Goal: Task Accomplishment & Management: Complete application form

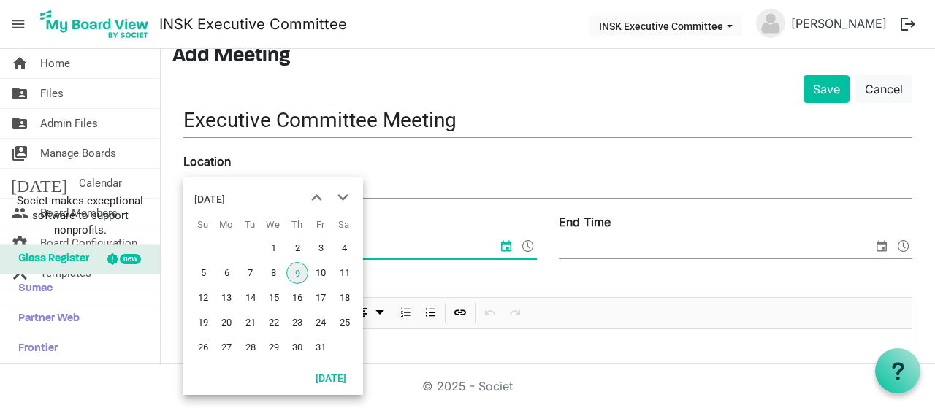
scroll to position [146, 0]
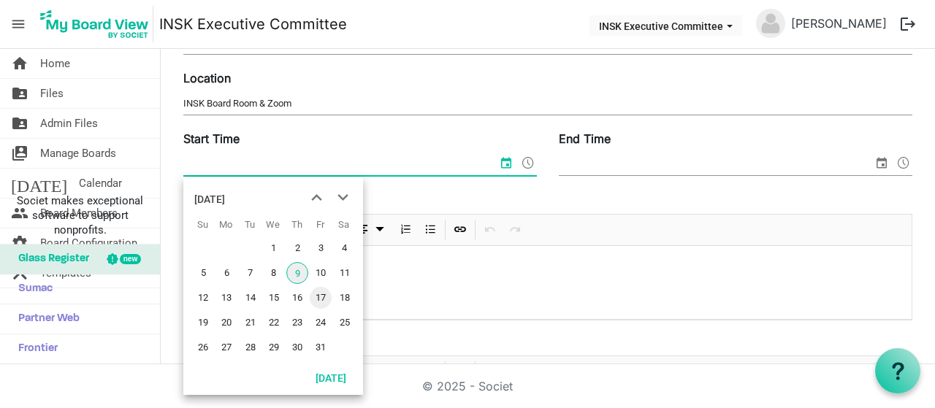
click at [323, 293] on span "17" at bounding box center [321, 298] width 22 height 22
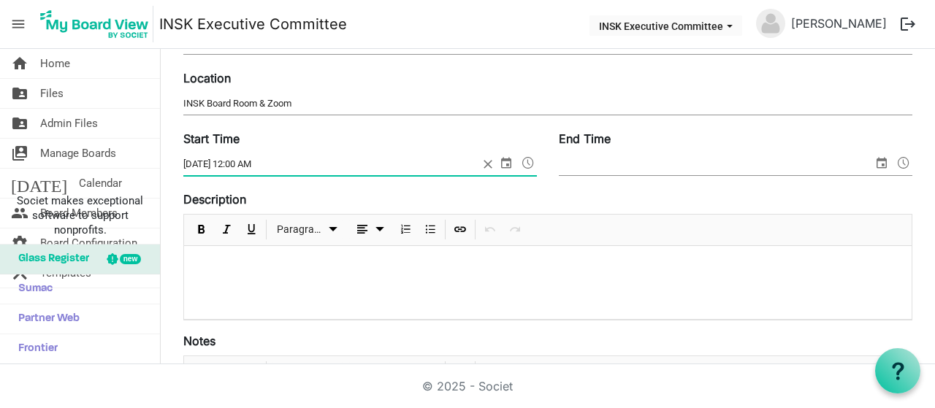
drag, startPoint x: 239, startPoint y: 163, endPoint x: 274, endPoint y: 160, distance: 35.2
click at [274, 160] on input "[DATE] 12:00 AM" at bounding box center [330, 164] width 295 height 22
click at [519, 161] on span at bounding box center [528, 162] width 18 height 19
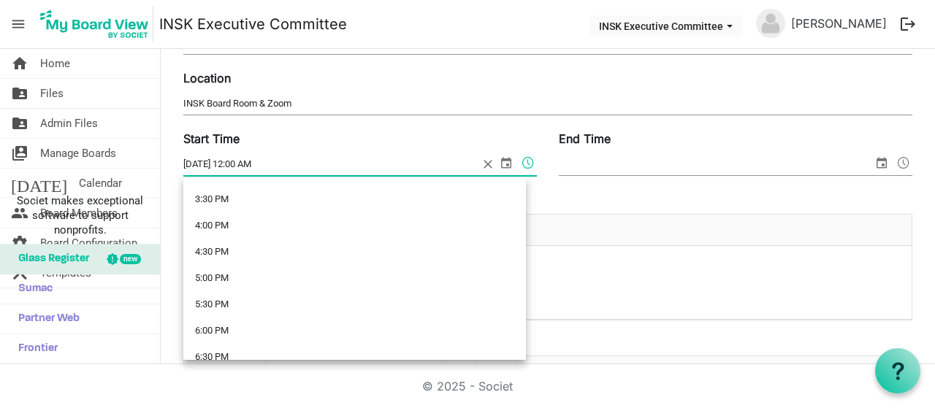
scroll to position [876, 0]
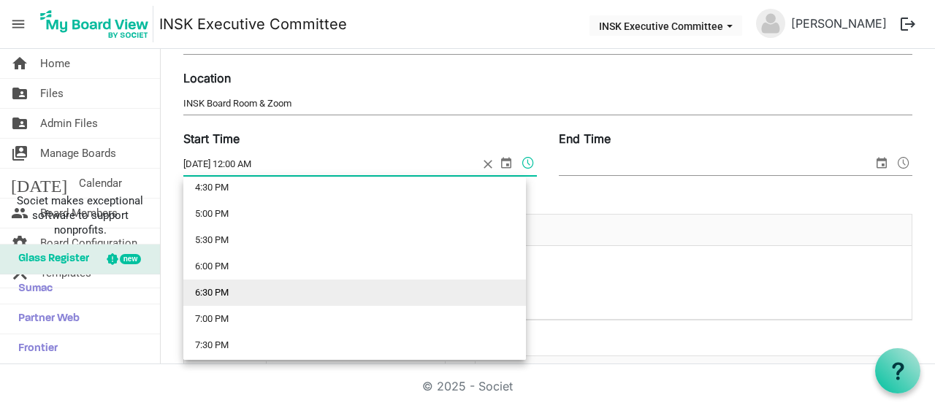
click at [243, 285] on li "6:30 PM" at bounding box center [354, 293] width 342 height 26
type input "[DATE] 6:30 PM"
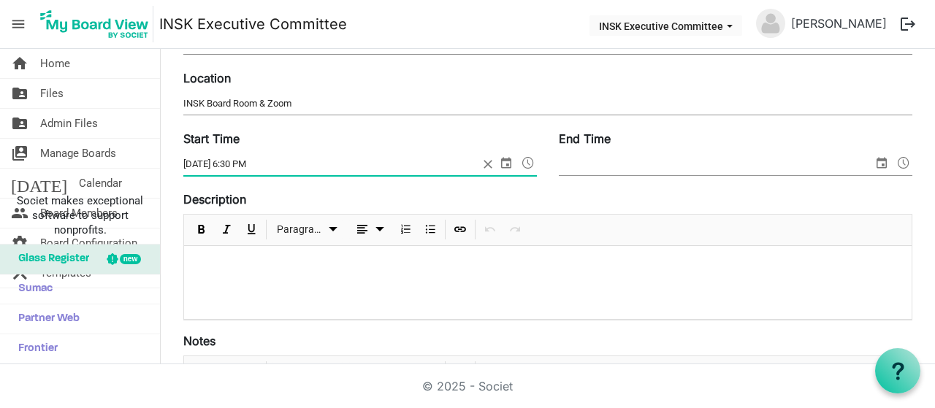
click at [669, 163] on input "End Time" at bounding box center [716, 164] width 314 height 22
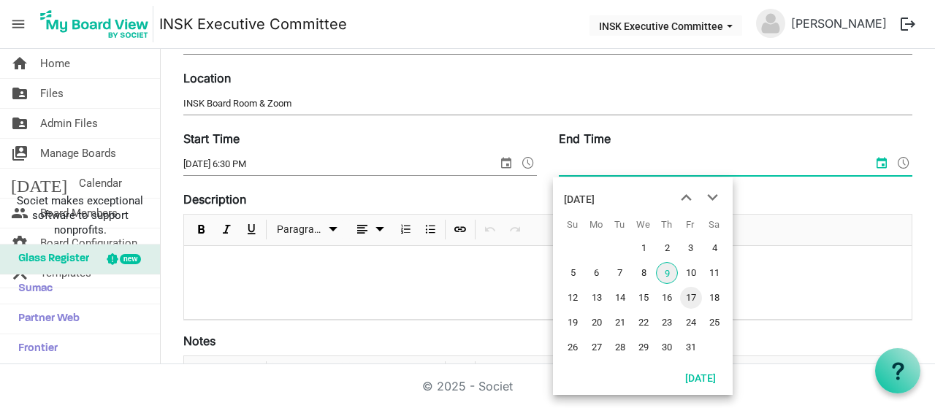
click at [689, 299] on span "17" at bounding box center [691, 298] width 22 height 22
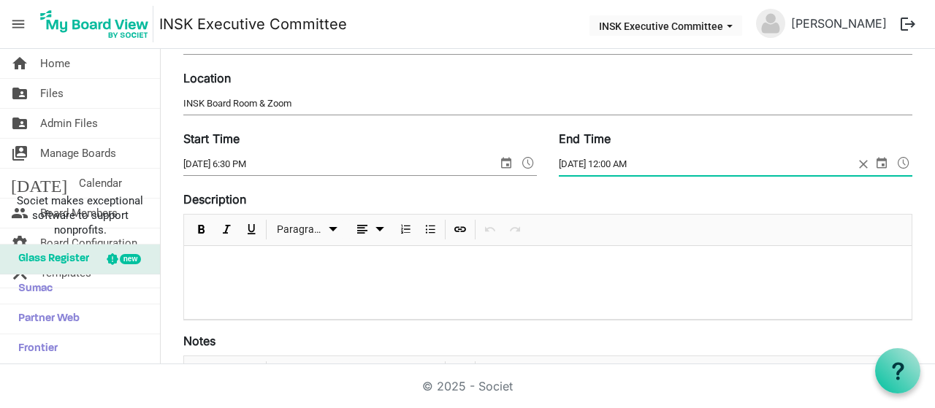
click at [873, 158] on span "select" at bounding box center [882, 162] width 18 height 19
click at [894, 159] on span at bounding box center [903, 162] width 18 height 19
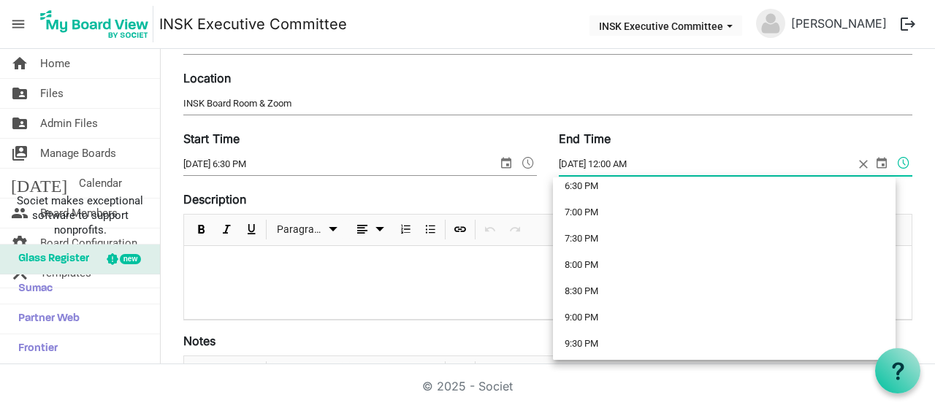
scroll to position [1022, 0]
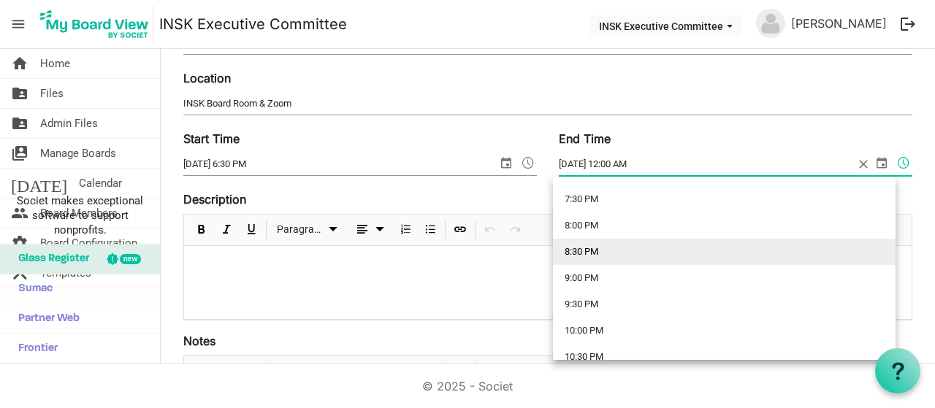
click at [602, 248] on li "8:30 PM" at bounding box center [724, 252] width 342 height 26
type input "[DATE] 8:30 PM"
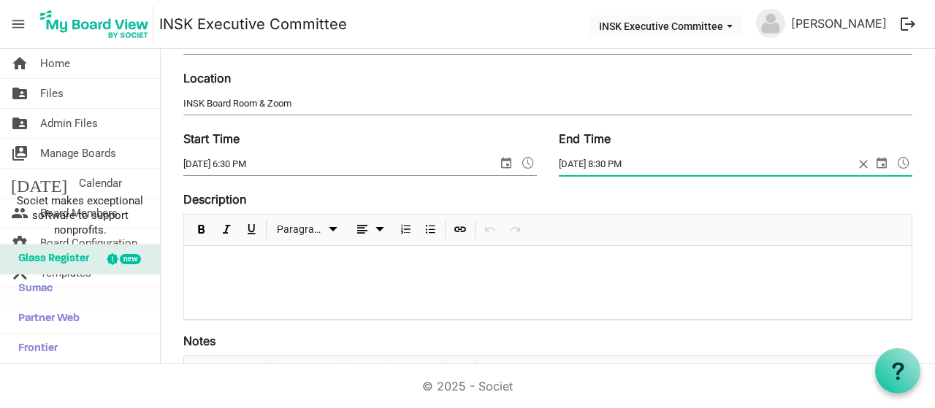
click at [411, 262] on p at bounding box center [548, 265] width 704 height 15
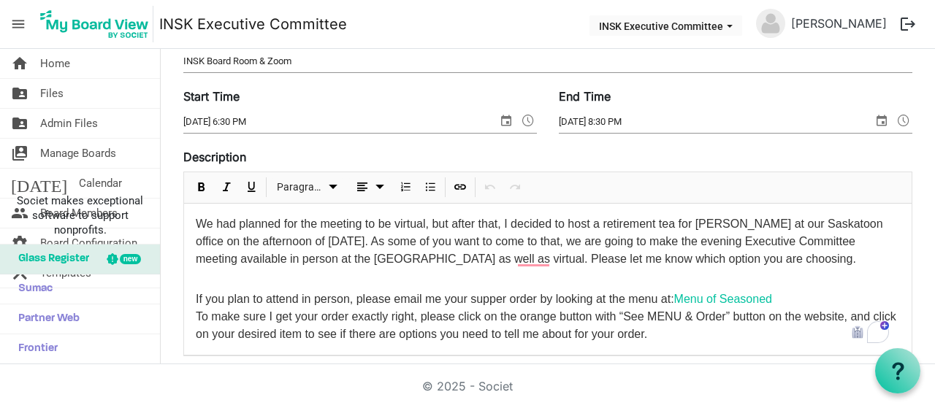
scroll to position [219, 0]
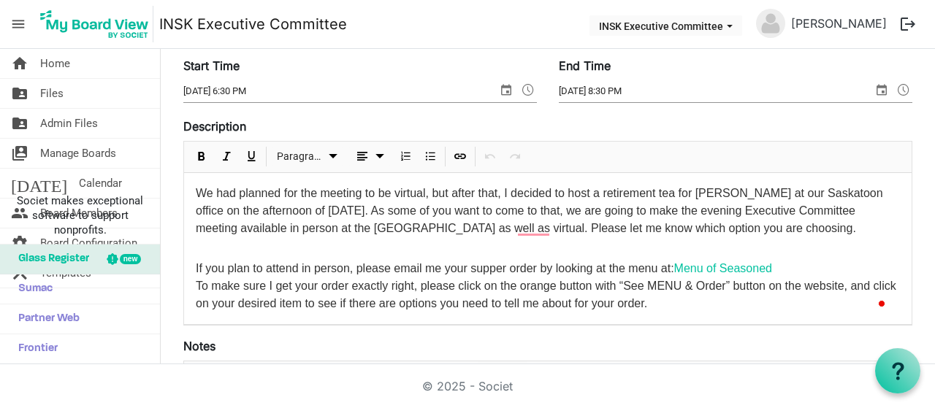
click at [196, 190] on span "We had planned for the meeting to be virtual, but after that, I decided to host…" at bounding box center [539, 210] width 687 height 47
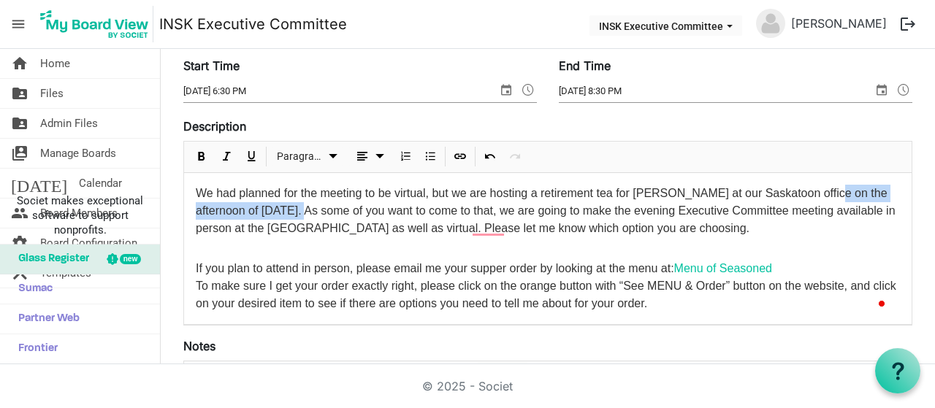
drag, startPoint x: 828, startPoint y: 192, endPoint x: 320, endPoint y: 207, distance: 508.4
click at [320, 207] on span "We had planned for the meeting to be virtual, but we are hosting a retirement t…" at bounding box center [545, 210] width 699 height 47
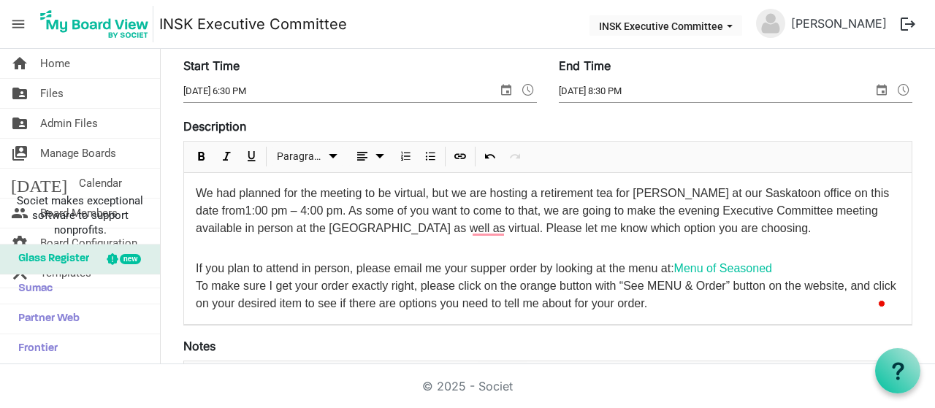
click at [543, 207] on span "We had planned for the meeting to be virtual, but we are hosting a retirement t…" at bounding box center [542, 210] width 693 height 47
click at [552, 226] on span "We had planned for the meeting to be virtual, but we are hosting a retirement t…" at bounding box center [542, 210] width 693 height 47
click at [572, 224] on span "We had planned for the meeting to be virtual, but we are hosting a retirement t…" at bounding box center [542, 210] width 693 height 47
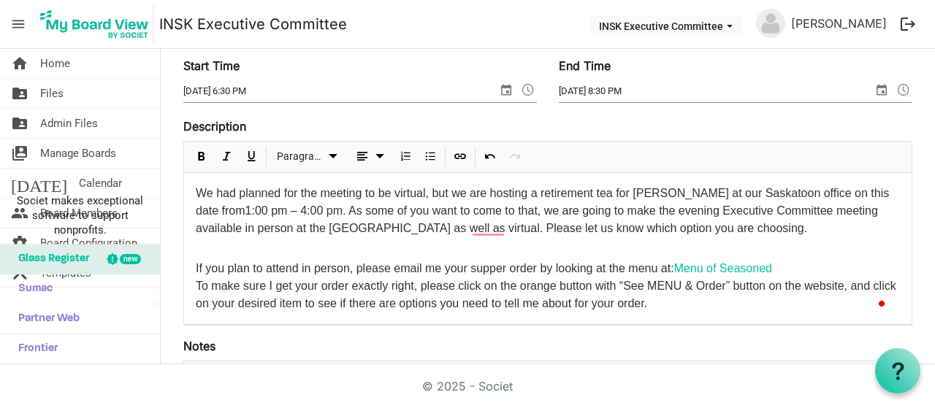
click at [778, 227] on p "We had planned for the meeting to be virtual, but we are hosting a retirement t…" at bounding box center [548, 211] width 704 height 53
click at [407, 243] on p "To enrich screen reader interactions, please activate Accessibility in Grammarl…" at bounding box center [548, 244] width 704 height 15
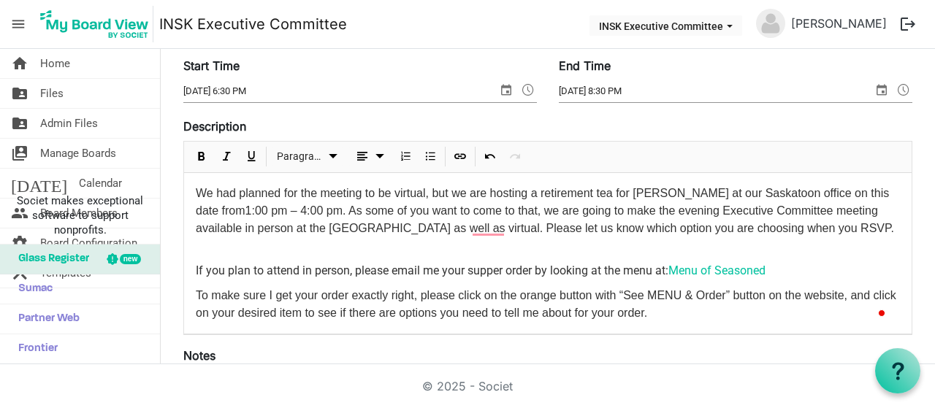
click at [375, 239] on p "To enrich screen reader interactions, please activate Accessibility in Grammarl…" at bounding box center [548, 246] width 704 height 18
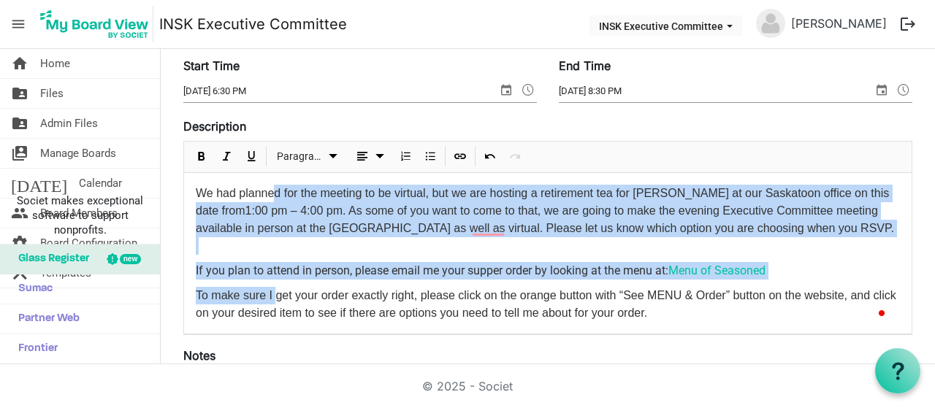
drag, startPoint x: 276, startPoint y: 197, endPoint x: 278, endPoint y: 302, distance: 104.4
click at [278, 302] on div "We had planned for the meeting to be virtual, but we are hosting a retirement t…" at bounding box center [547, 253] width 727 height 161
click at [326, 154] on span "Paragraph dropdownbutton" at bounding box center [333, 156] width 18 height 18
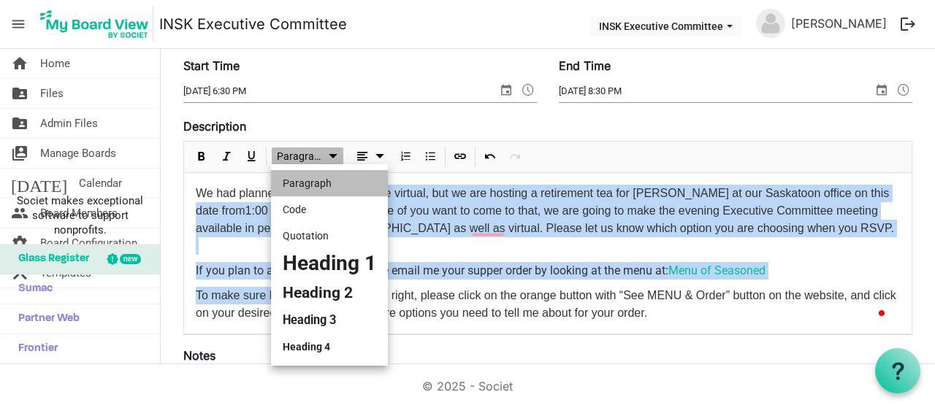
click at [318, 178] on li "Paragraph" at bounding box center [329, 183] width 117 height 26
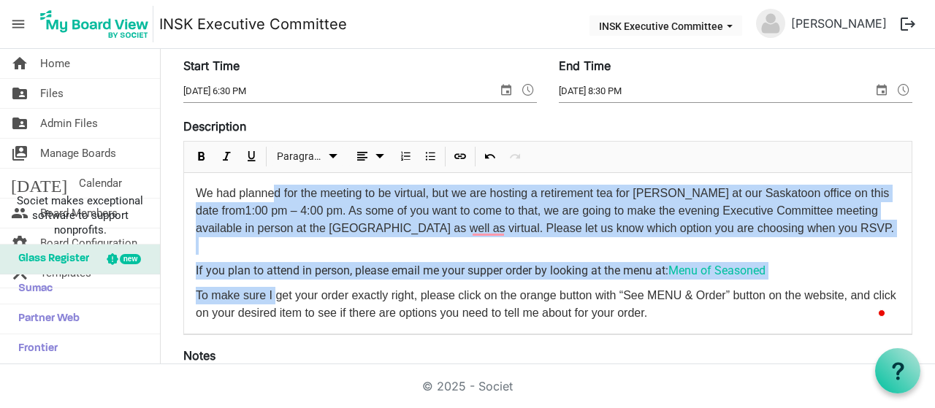
click at [232, 251] on p "To enrich screen reader interactions, please activate Accessibility in Grammarl…" at bounding box center [548, 246] width 704 height 18
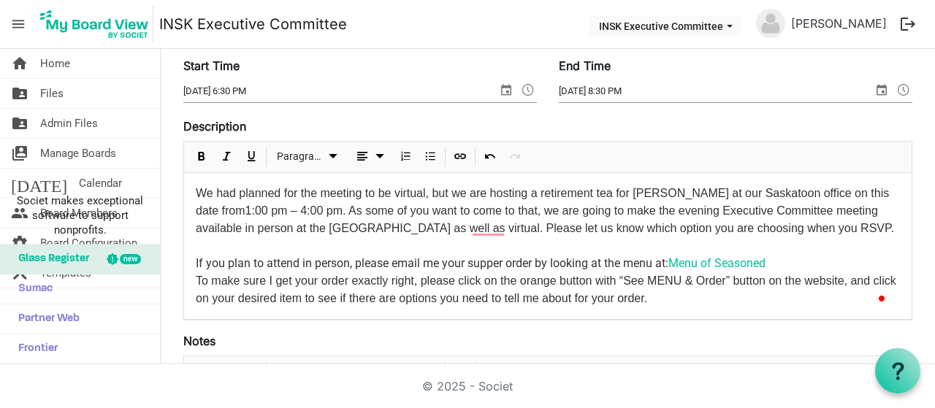
click at [431, 261] on span "If you plan to attend in person, please email me your supper order by looking a…" at bounding box center [432, 263] width 472 height 14
drag, startPoint x: 736, startPoint y: 262, endPoint x: 328, endPoint y: 245, distance: 408.5
click at [328, 245] on p "To enrich screen reader interactions, please activate Accessibility in Grammarl…" at bounding box center [548, 246] width 704 height 18
click at [270, 275] on span "To make sure I get your order exactly right, please click on the orange button …" at bounding box center [546, 290] width 700 height 30
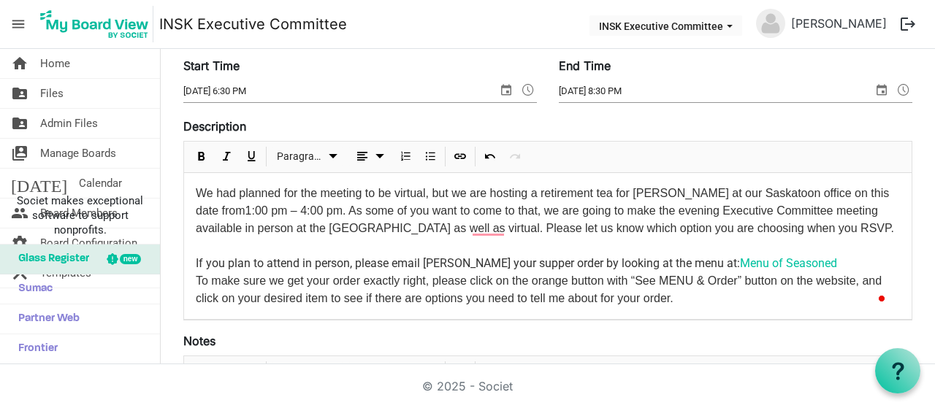
click at [818, 262] on p "If you plan to attend in person, please email [PERSON_NAME] your supper order b…" at bounding box center [548, 264] width 704 height 18
click at [217, 278] on span "To make sure we get your order exactly right, please click on the orange button…" at bounding box center [539, 290] width 686 height 30
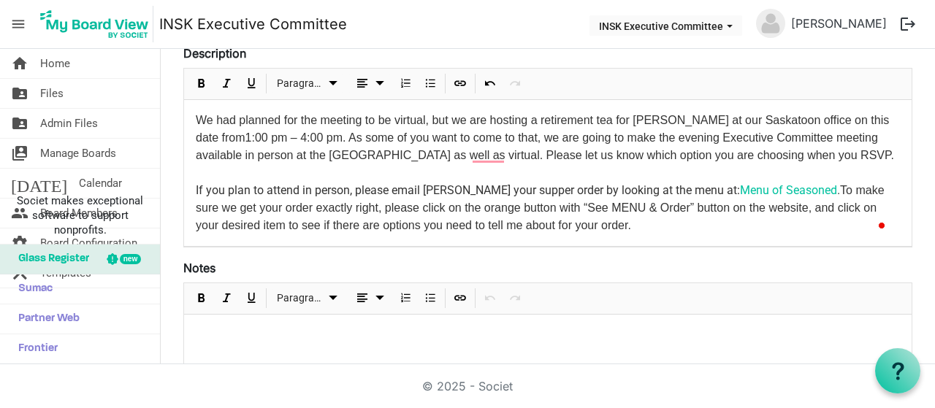
click at [647, 231] on p "If you plan to attend in person, please email [PERSON_NAME] your supper order b…" at bounding box center [548, 208] width 704 height 53
click at [483, 226] on span "To make sure we get your order exactly right, please click on the orange button…" at bounding box center [540, 207] width 689 height 47
click at [575, 131] on span "We had planned for the meeting to be virtual, but we are hosting a retirement t…" at bounding box center [545, 137] width 698 height 47
click at [618, 227] on p "If you plan to attend in person, please email [PERSON_NAME] your supper order b…" at bounding box center [548, 208] width 704 height 53
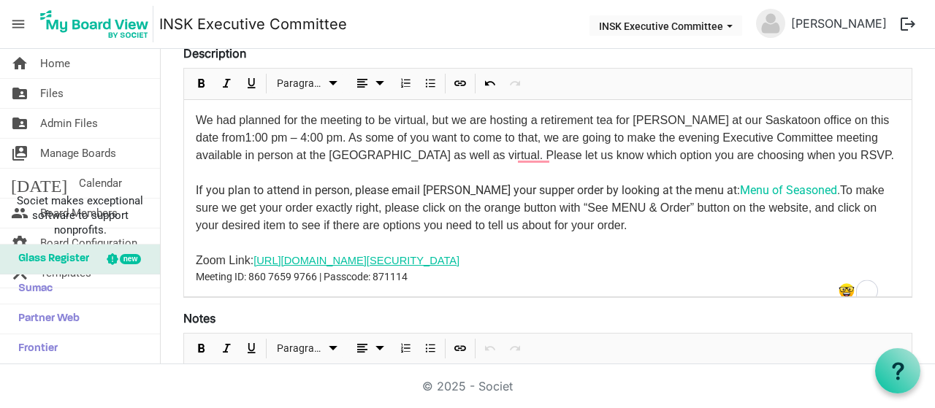
click at [253, 267] on link "[URL][DOMAIN_NAME][SECURITY_DATA]" at bounding box center [356, 261] width 206 height 12
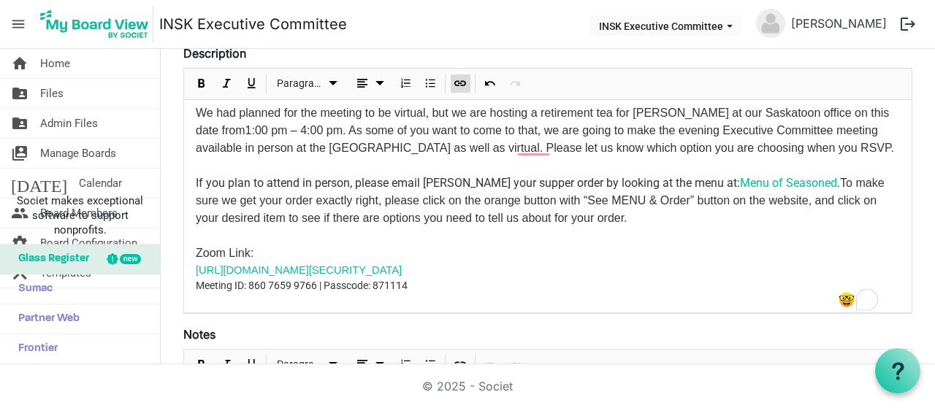
scroll to position [11, 0]
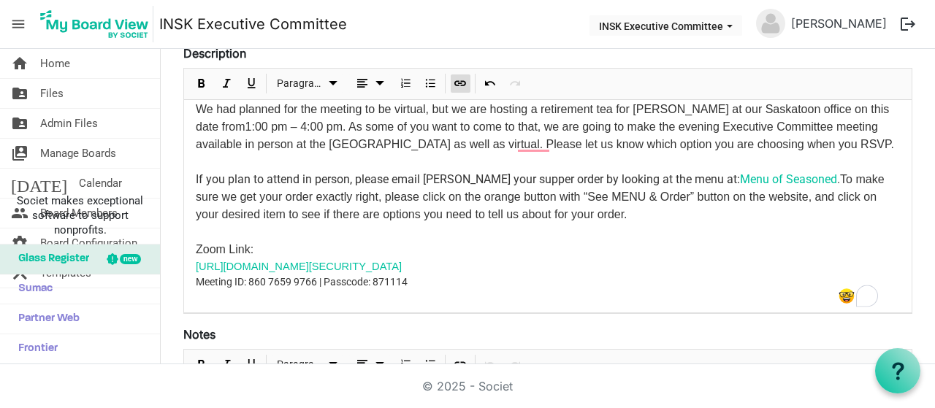
click at [369, 221] on span "To make sure we get your order exactly right, please click on the orange button…" at bounding box center [540, 196] width 689 height 47
drag, startPoint x: 260, startPoint y: 262, endPoint x: 196, endPoint y: 261, distance: 63.5
click at [196, 258] on p "Zoom Link:" at bounding box center [548, 250] width 704 height 18
click at [204, 79] on span "Bold" at bounding box center [202, 83] width 18 height 18
click at [407, 210] on span "To make sure we get your order exactly right, please click on the orange button…" at bounding box center [540, 196] width 689 height 47
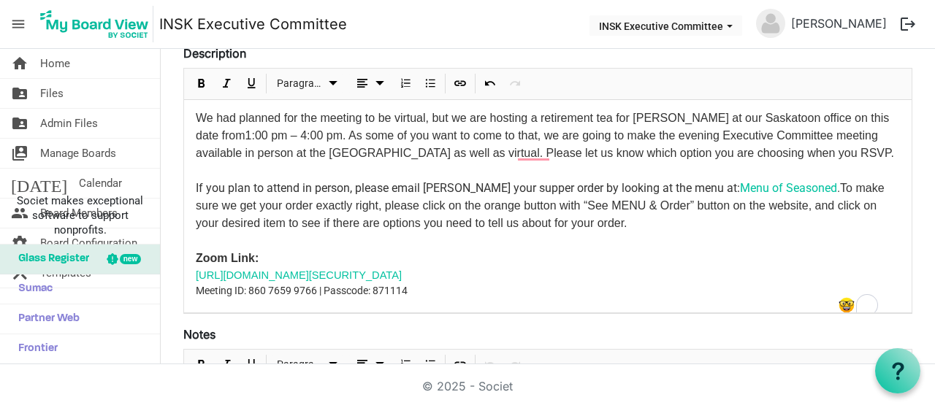
scroll to position [0, 0]
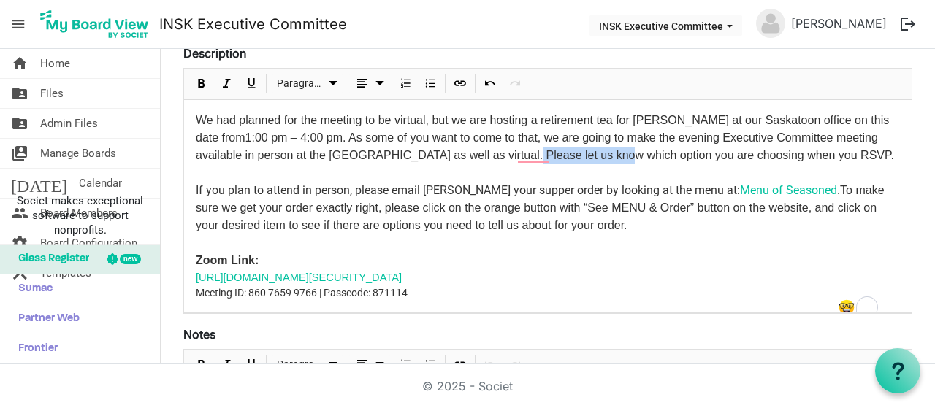
drag, startPoint x: 557, startPoint y: 150, endPoint x: 651, endPoint y: 150, distance: 93.5
click at [651, 150] on span "We had planned for the meeting to be virtual, but we are hosting a retirement t…" at bounding box center [545, 137] width 698 height 47
click at [204, 75] on span "Bold" at bounding box center [202, 83] width 18 height 18
click at [692, 161] on p "We had planned for the meeting to be virtual, but we are hosting a retirement t…" at bounding box center [548, 138] width 704 height 53
click at [470, 182] on p "To enrich screen reader interactions, please activate Accessibility in Grammarl…" at bounding box center [548, 173] width 704 height 18
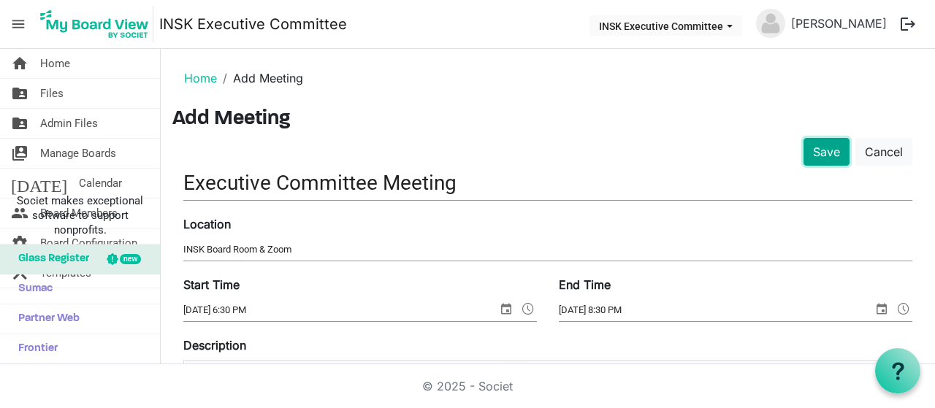
click at [819, 146] on button "Save" at bounding box center [826, 152] width 46 height 28
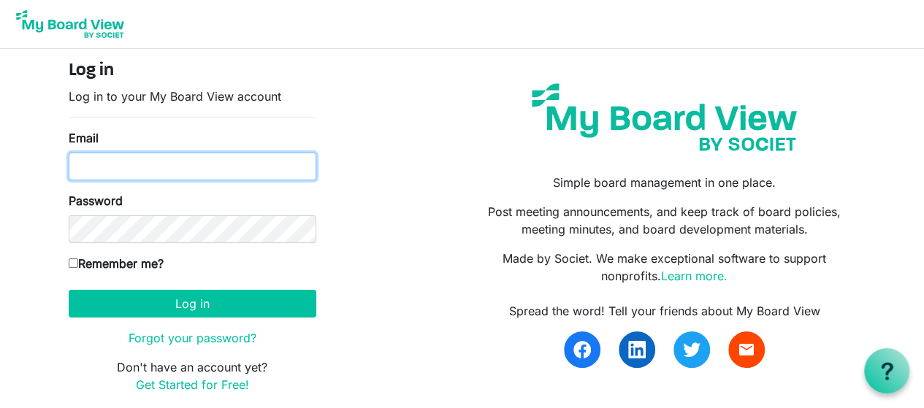
type input "katherineah@inclusionsk.com"
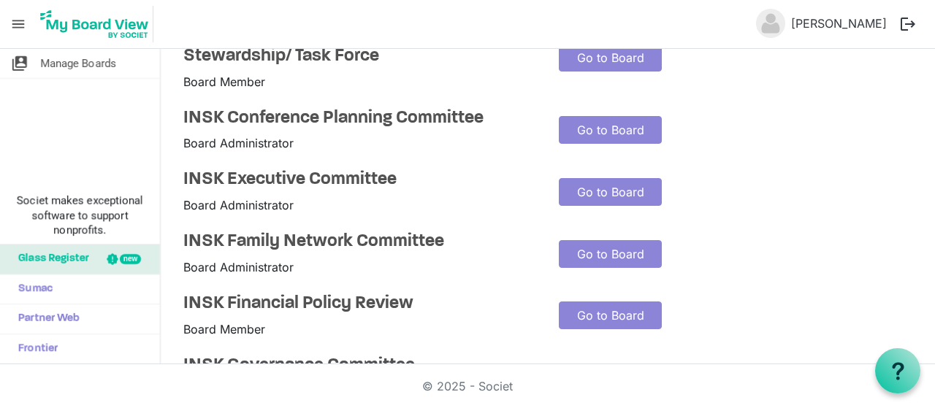
scroll to position [292, 0]
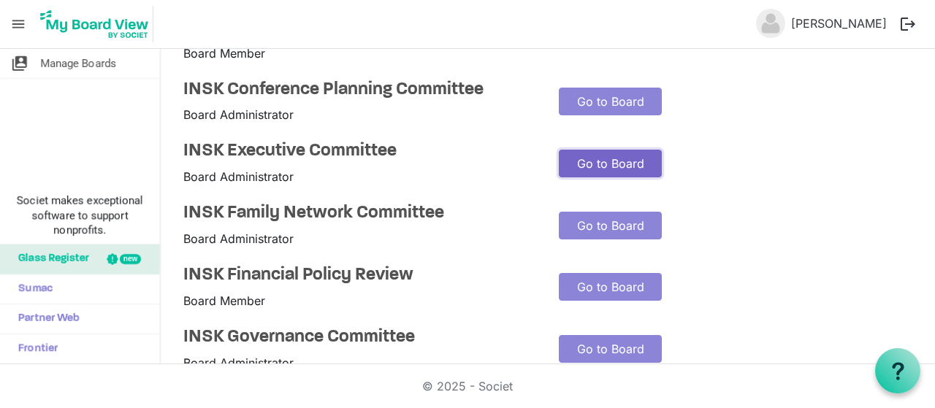
click at [583, 177] on link "Go to Board" at bounding box center [610, 164] width 103 height 28
